Goal: Book appointment/travel/reservation

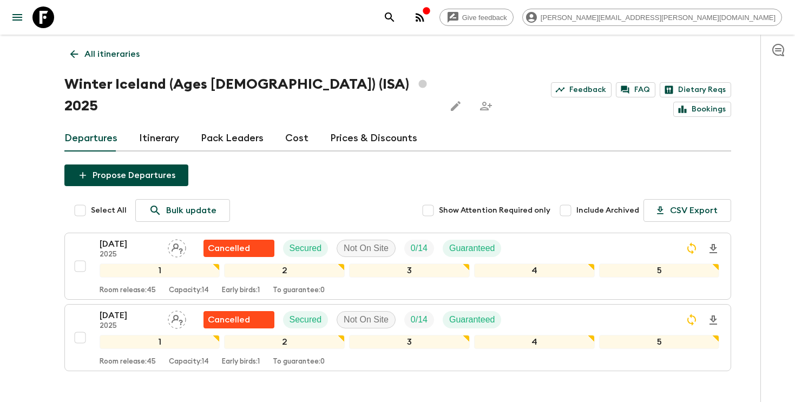
click at [101, 55] on p "All itineraries" at bounding box center [111, 54] width 55 height 13
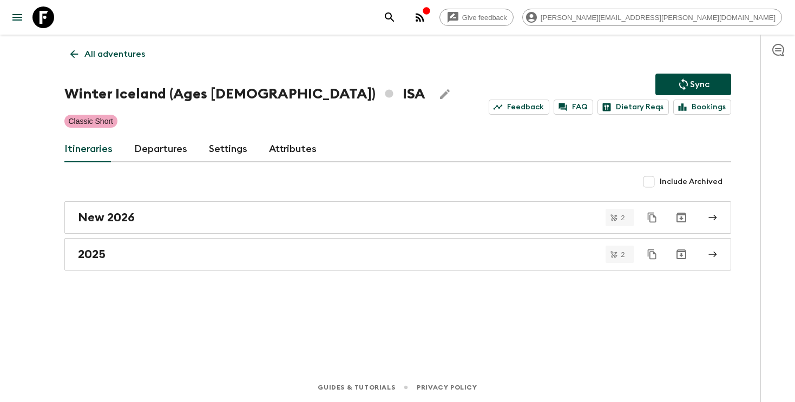
click at [400, 27] on button "search adventures" at bounding box center [390, 17] width 22 height 22
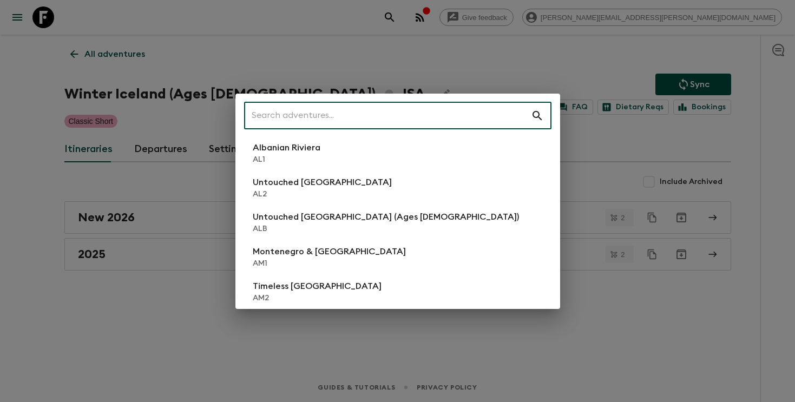
click at [412, 121] on input "text" at bounding box center [387, 116] width 287 height 30
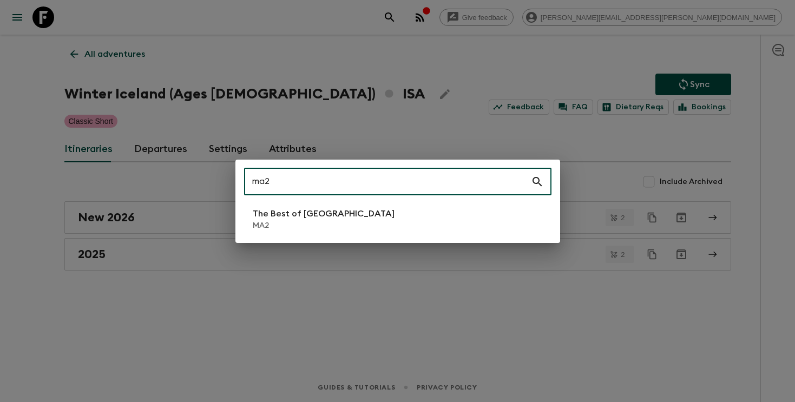
type input "ma2"
click at [342, 227] on li "The Best of [GEOGRAPHIC_DATA] MA2" at bounding box center [397, 219] width 307 height 30
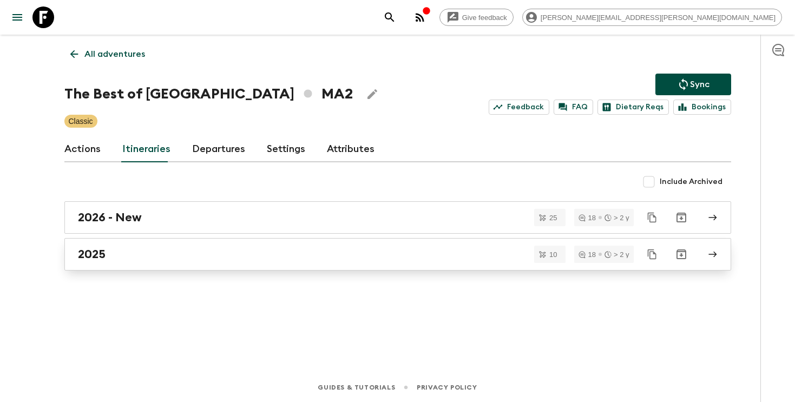
click at [274, 265] on link "2025" at bounding box center [397, 254] width 667 height 32
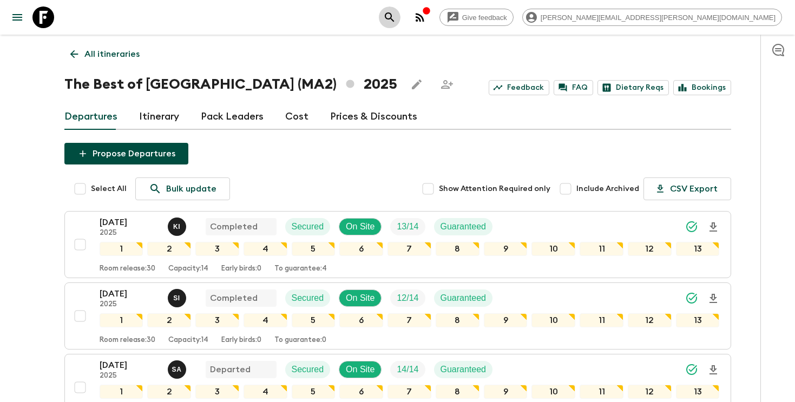
click at [396, 21] on icon "search adventures" at bounding box center [389, 17] width 13 height 13
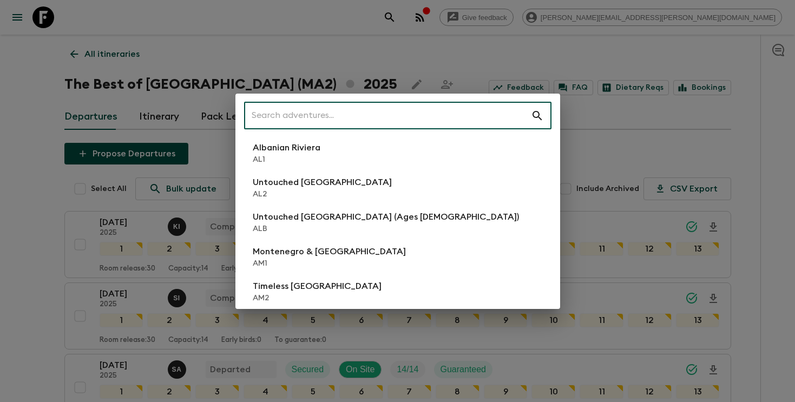
click at [474, 124] on input "text" at bounding box center [387, 116] width 287 height 30
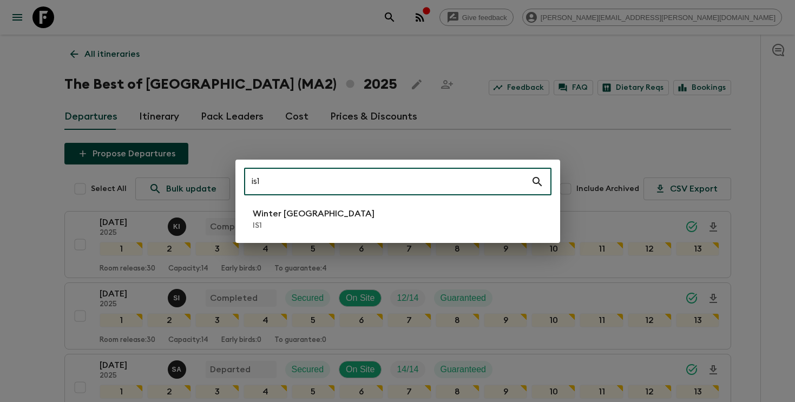
type input "is1"
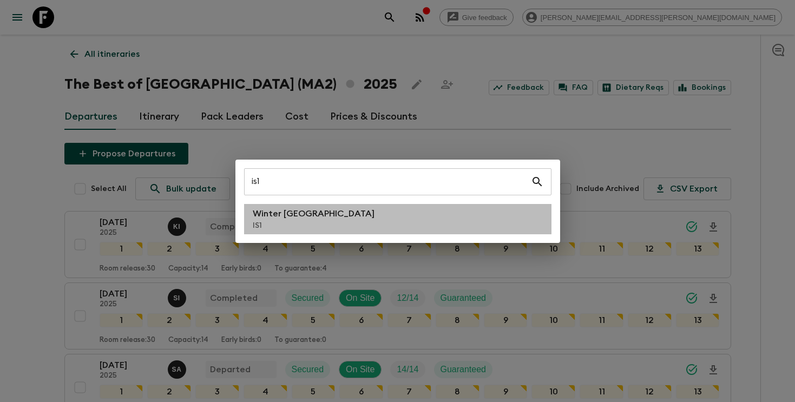
click at [439, 224] on li "Winter Iceland IS1" at bounding box center [397, 219] width 307 height 30
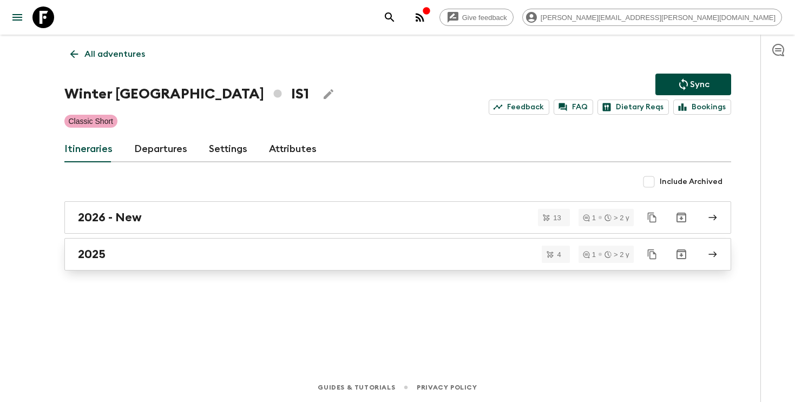
click at [437, 252] on div "2025" at bounding box center [387, 254] width 619 height 14
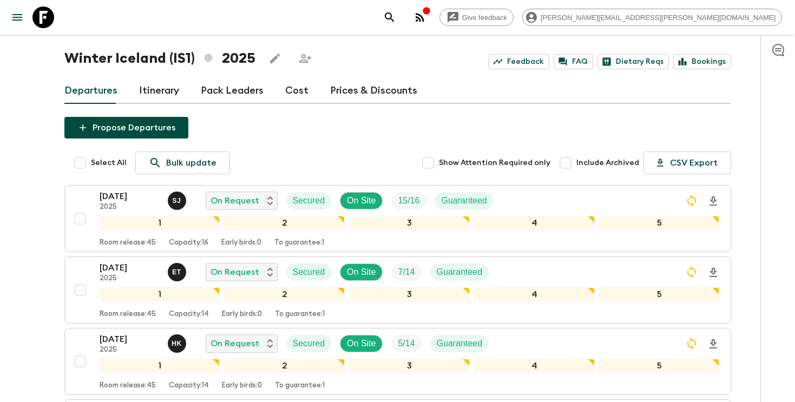
scroll to position [43, 0]
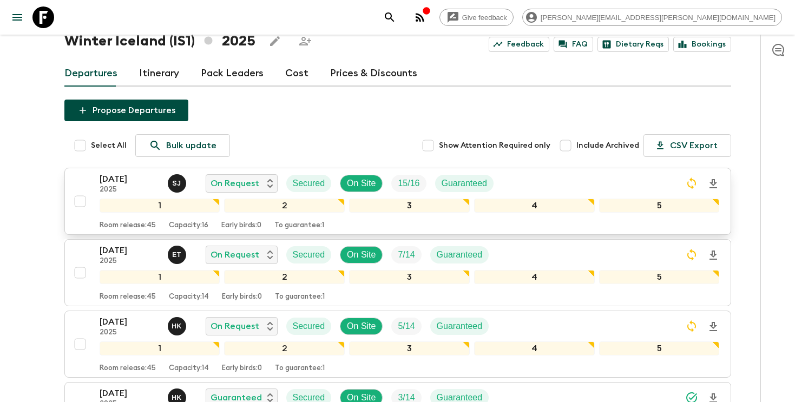
click at [544, 178] on div "[DATE] 2025 [PERSON_NAME] On Request Secured On Site 15 / 16 Guaranteed" at bounding box center [410, 184] width 620 height 22
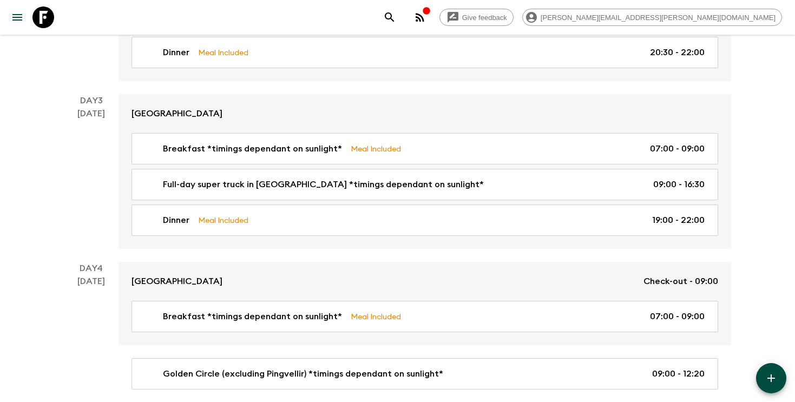
scroll to position [632, 0]
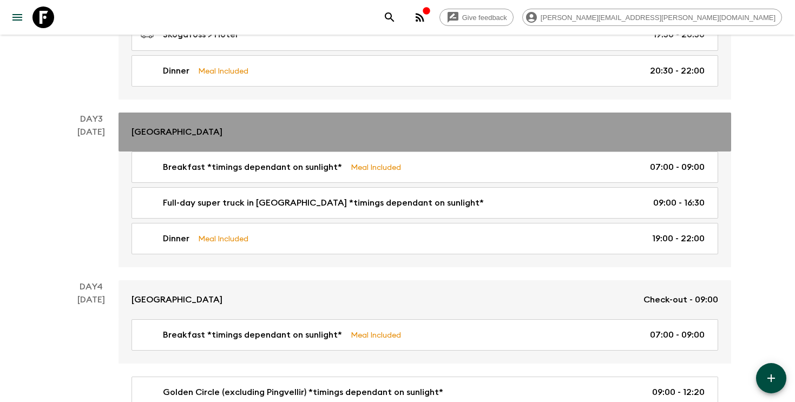
click at [163, 117] on link "[GEOGRAPHIC_DATA]" at bounding box center [425, 132] width 613 height 39
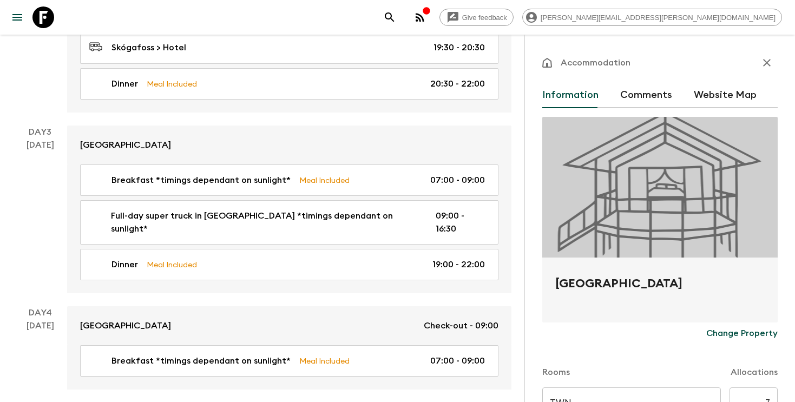
click at [596, 287] on h2 "[GEOGRAPHIC_DATA]" at bounding box center [659, 292] width 209 height 35
copy form "Hotel Lóa Change Property"
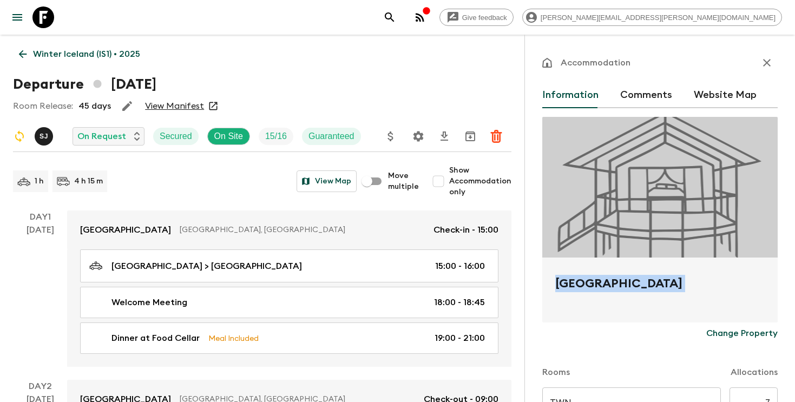
click at [64, 55] on p "Winter Iceland (IS1) • 2025" at bounding box center [86, 54] width 107 height 13
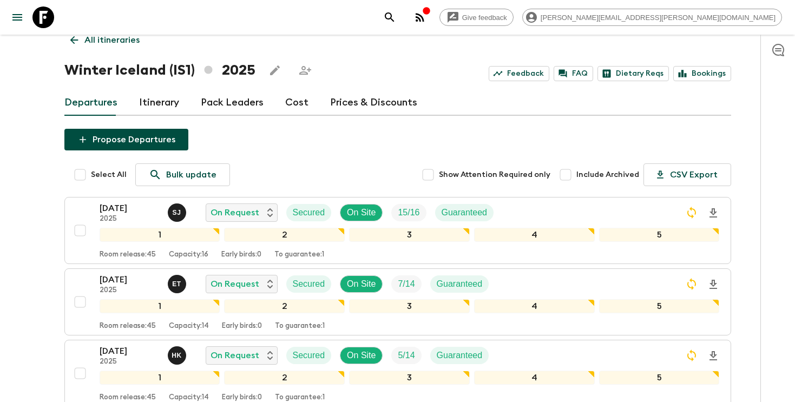
scroll to position [6, 0]
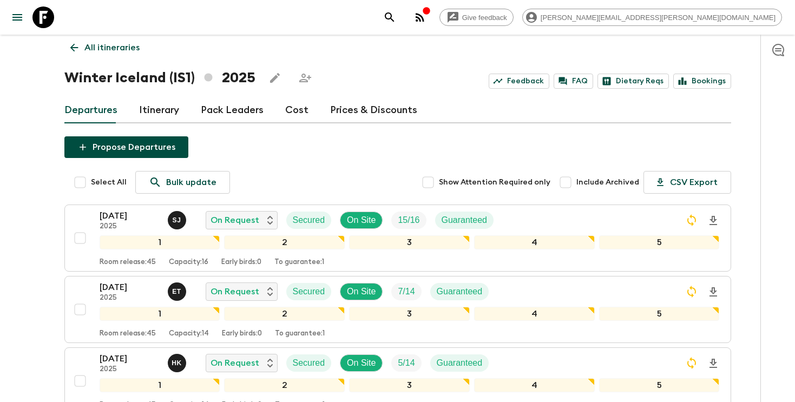
click at [94, 49] on p "All itineraries" at bounding box center [111, 47] width 55 height 13
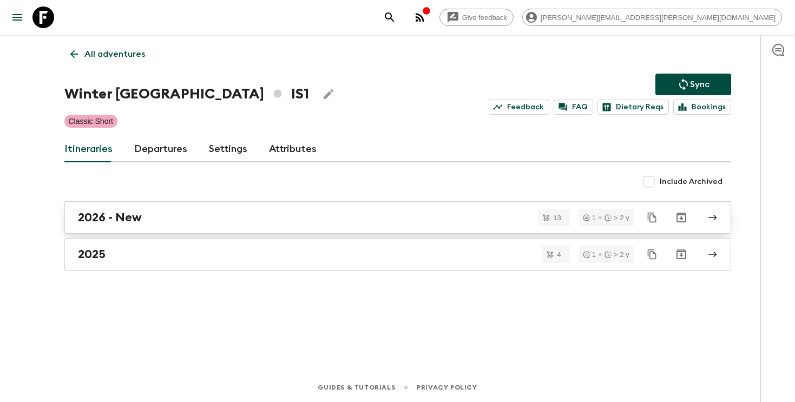
click at [103, 220] on h2 "2026 - New" at bounding box center [110, 218] width 64 height 14
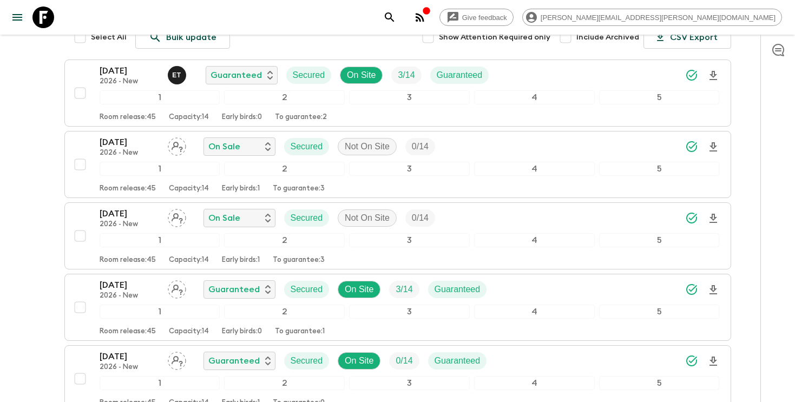
scroll to position [154, 0]
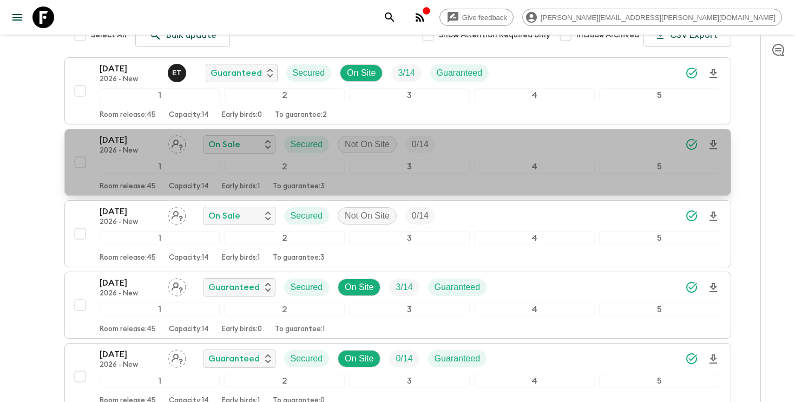
click at [494, 143] on div "[DATE] 2026 - New On Sale Secured Not On Site 0 / 14" at bounding box center [410, 145] width 620 height 22
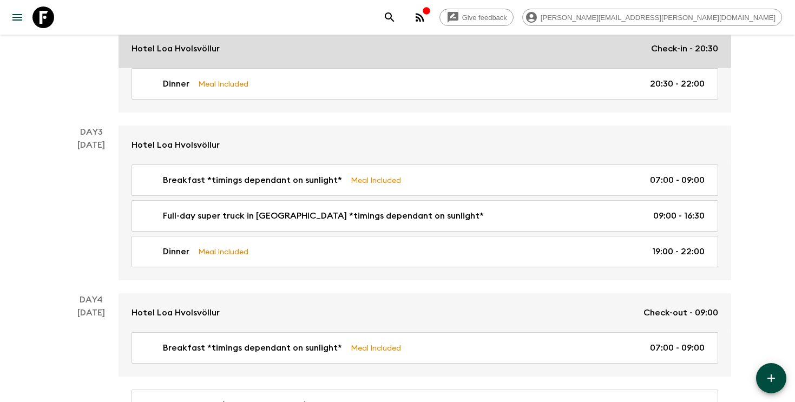
scroll to position [629, 0]
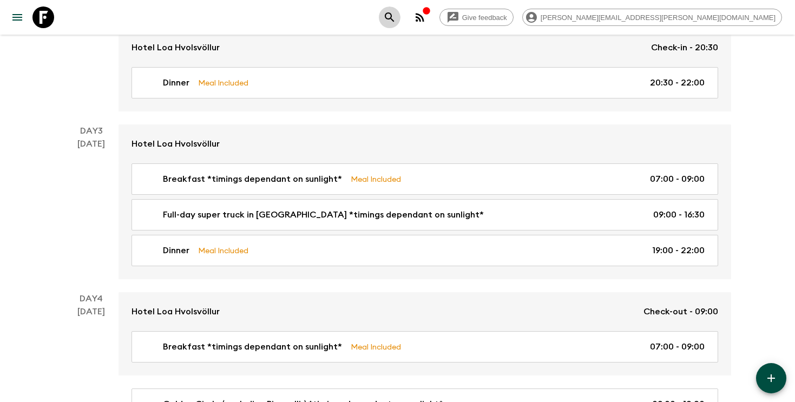
click at [396, 18] on icon "search adventures" at bounding box center [389, 17] width 13 height 13
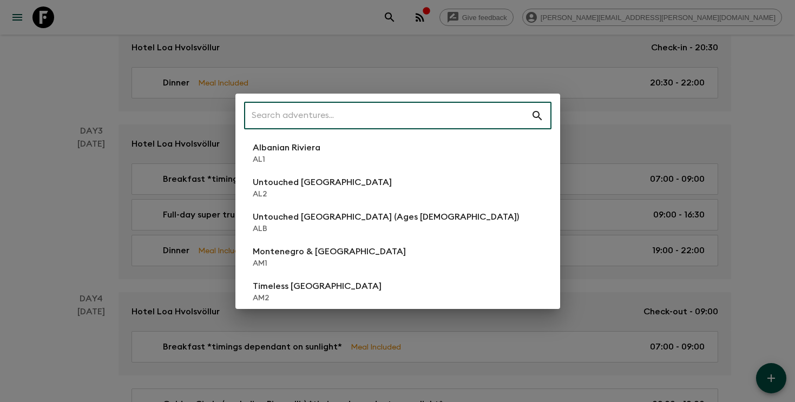
click at [461, 110] on input "text" at bounding box center [387, 116] width 287 height 30
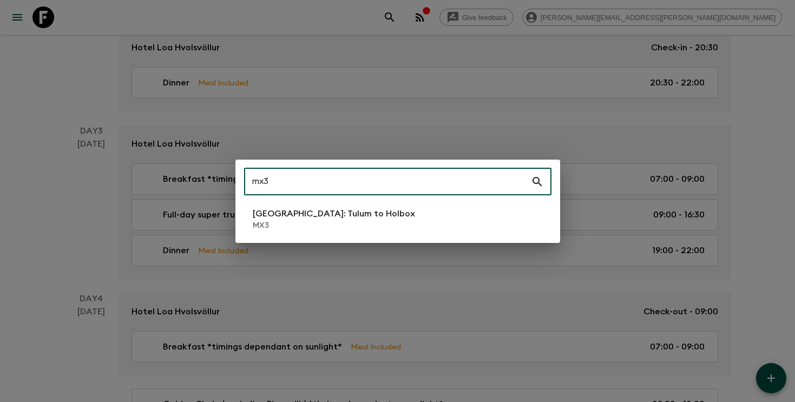
type input "mx3"
click at [386, 224] on li "[GEOGRAPHIC_DATA]: Tulum to Holbox MX3" at bounding box center [397, 219] width 307 height 30
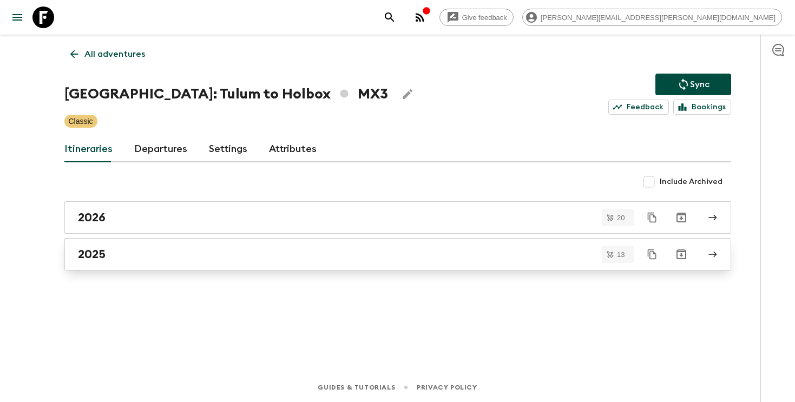
click at [202, 257] on div "2025" at bounding box center [387, 254] width 619 height 14
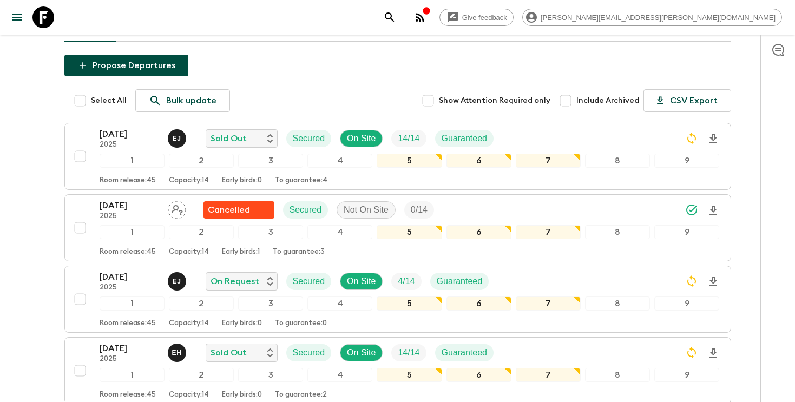
scroll to position [89, 0]
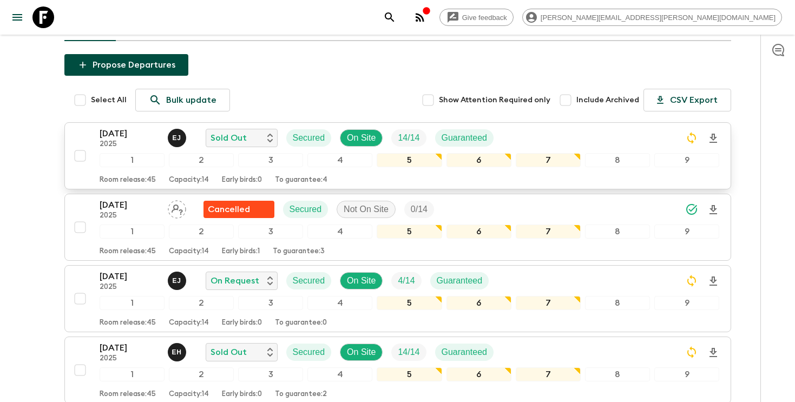
click at [508, 149] on div "[DATE] 2025 [PERSON_NAME] Sold Out Secured On Site 14 / 14 Guaranteed 1 2 3 4 5…" at bounding box center [410, 155] width 620 height 57
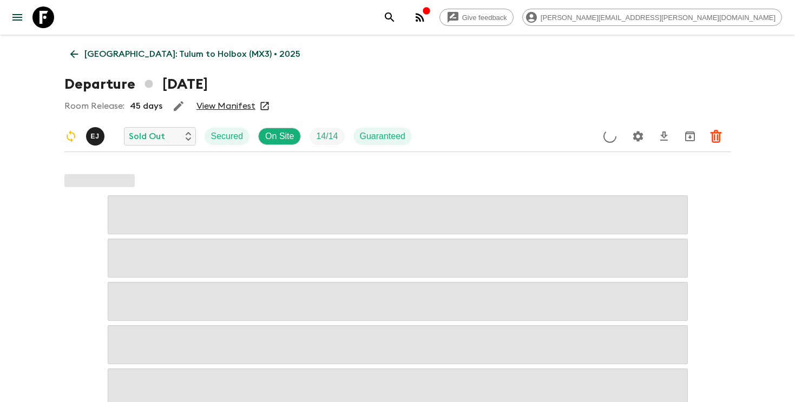
click at [636, 134] on icon "Settings" at bounding box center [638, 136] width 10 height 10
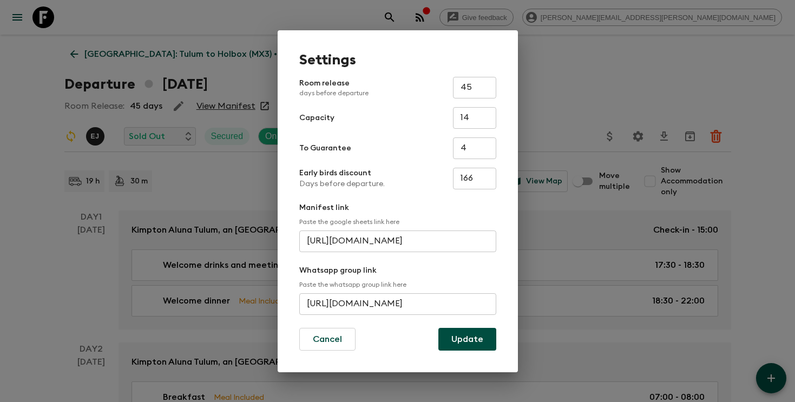
click at [362, 305] on input "[URL][DOMAIN_NAME]" at bounding box center [397, 304] width 197 height 22
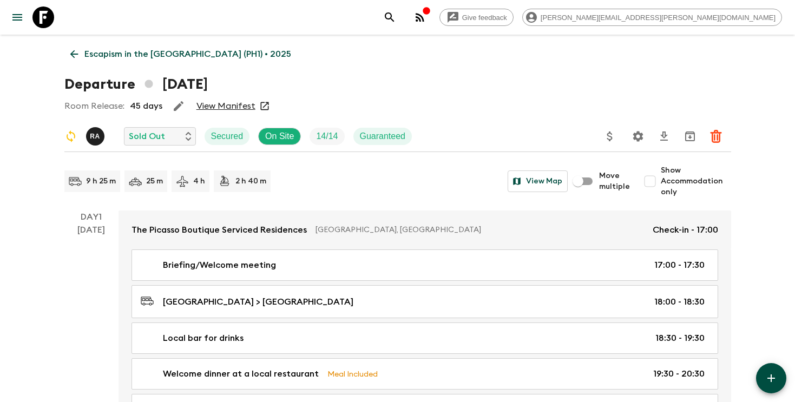
scroll to position [3585, 0]
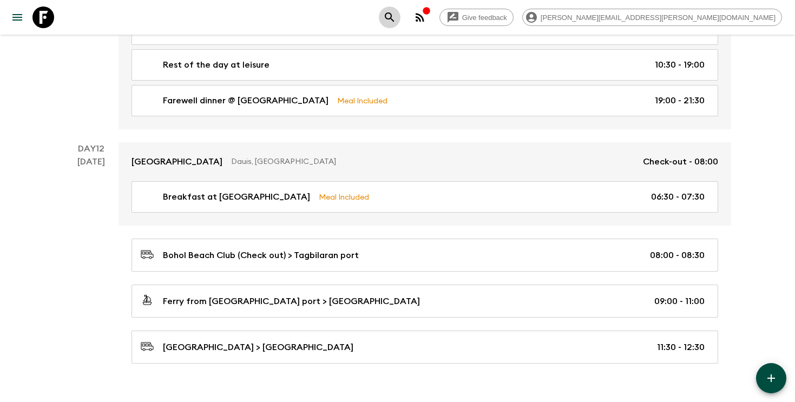
click at [394, 21] on icon "search adventures" at bounding box center [389, 16] width 9 height 9
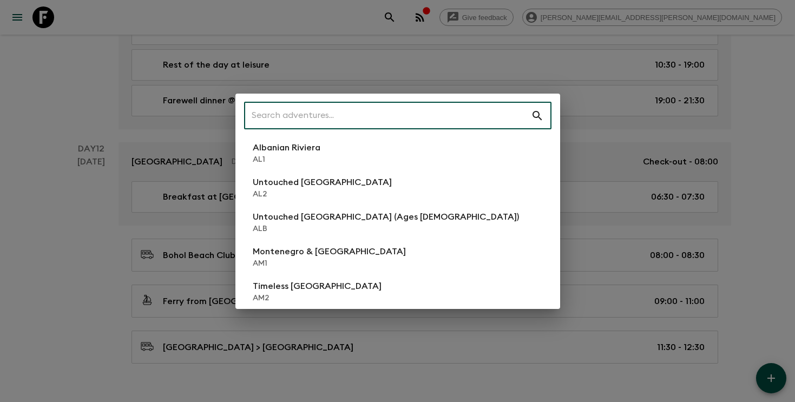
click at [425, 124] on input "text" at bounding box center [387, 116] width 287 height 30
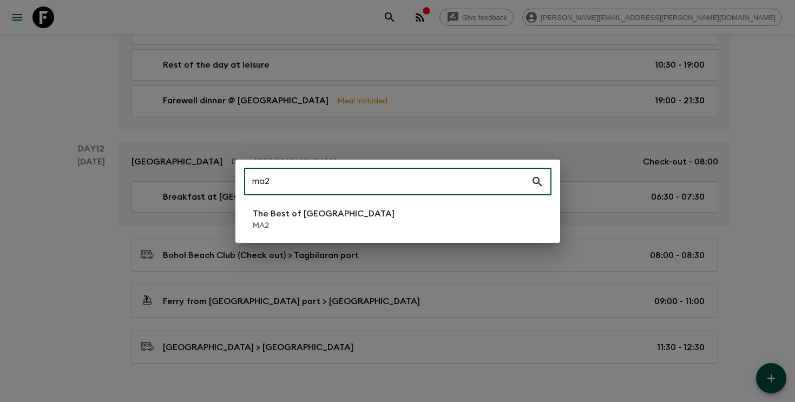
type input "ma2"
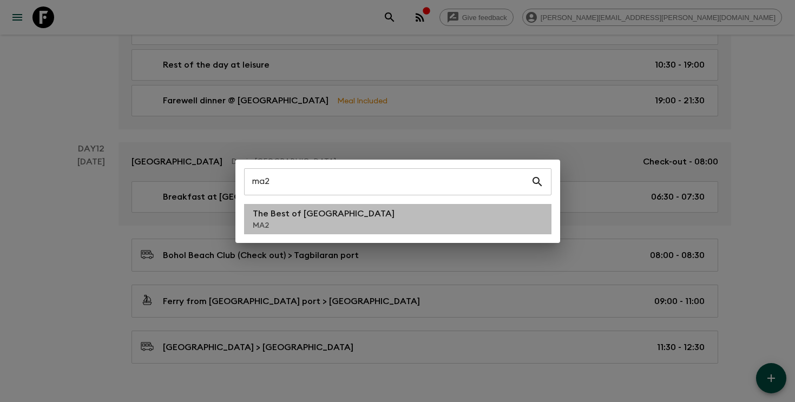
click at [323, 217] on p "The Best of [GEOGRAPHIC_DATA]" at bounding box center [324, 213] width 142 height 13
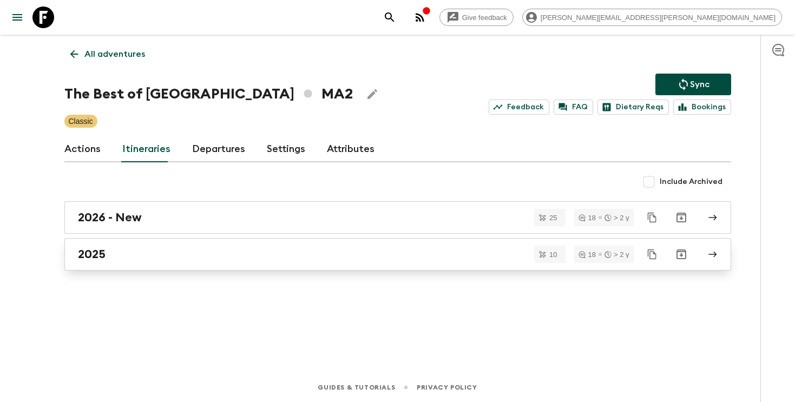
click at [311, 246] on link "2025" at bounding box center [397, 254] width 667 height 32
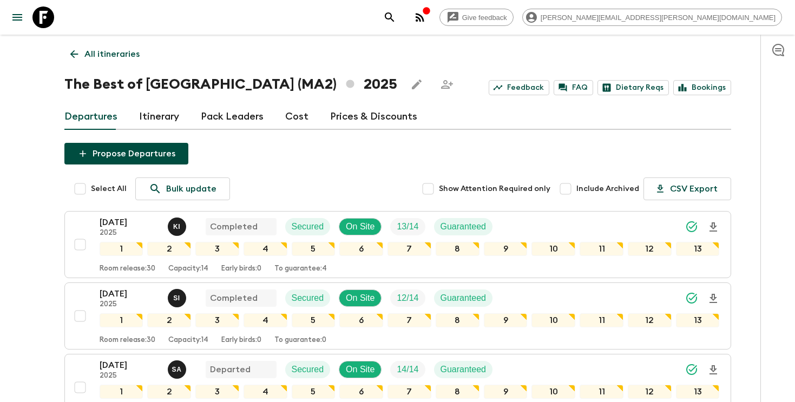
click at [396, 19] on icon "search adventures" at bounding box center [389, 17] width 13 height 13
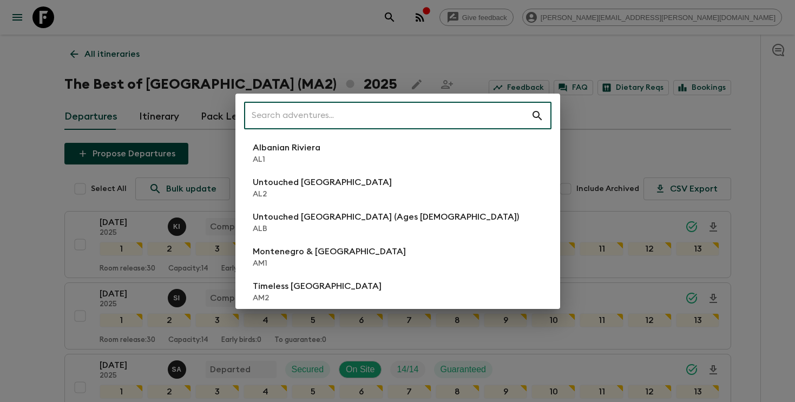
click at [482, 107] on input "text" at bounding box center [387, 116] width 287 height 30
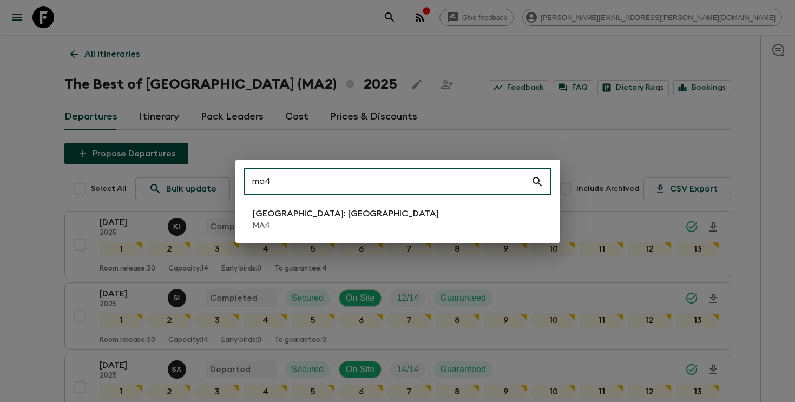
type input "ma4"
click at [406, 213] on li "Morocco: Marrakech MA4" at bounding box center [397, 219] width 307 height 30
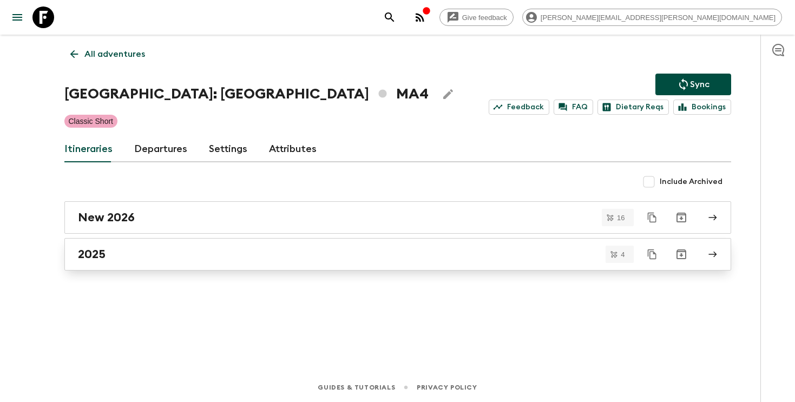
click at [281, 260] on div "2025" at bounding box center [387, 254] width 619 height 14
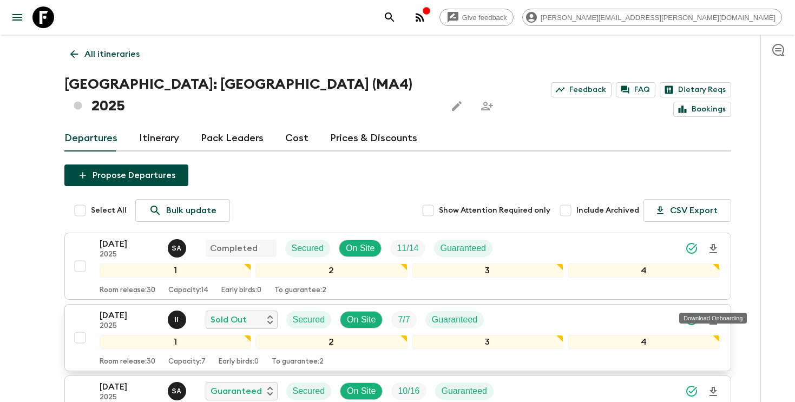
click at [716, 314] on icon "Download Onboarding" at bounding box center [713, 320] width 13 height 13
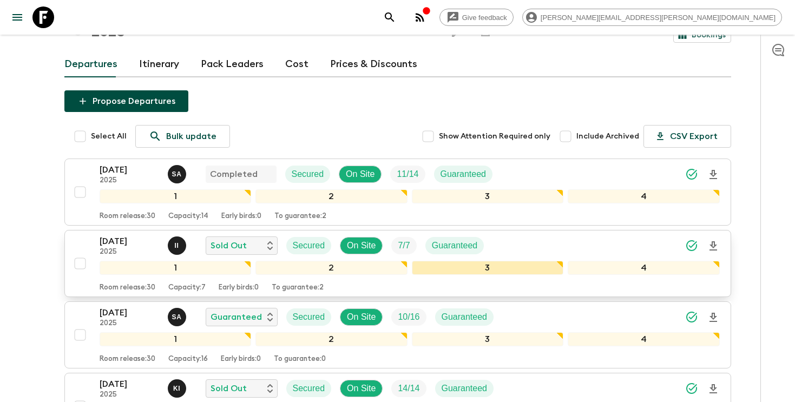
scroll to position [67, 0]
